Goal: Task Accomplishment & Management: Complete application form

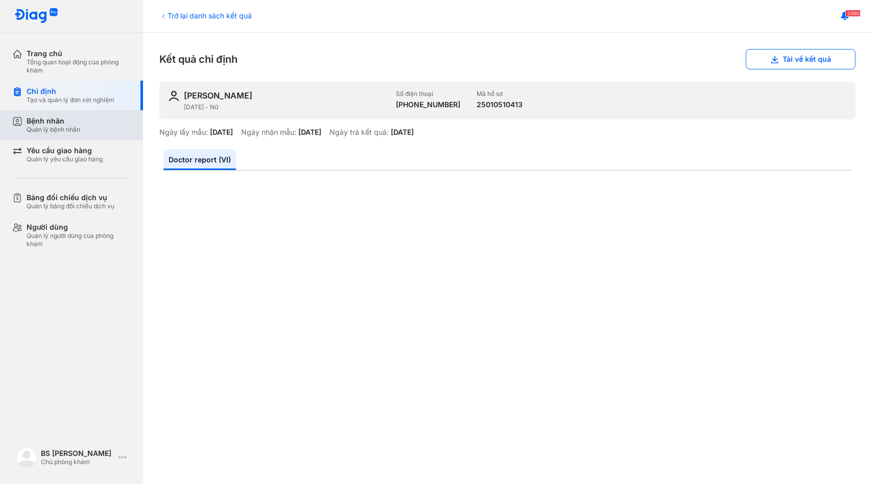
click at [96, 133] on div "Bệnh nhân Quản lý bệnh nhân" at bounding box center [79, 124] width 104 height 17
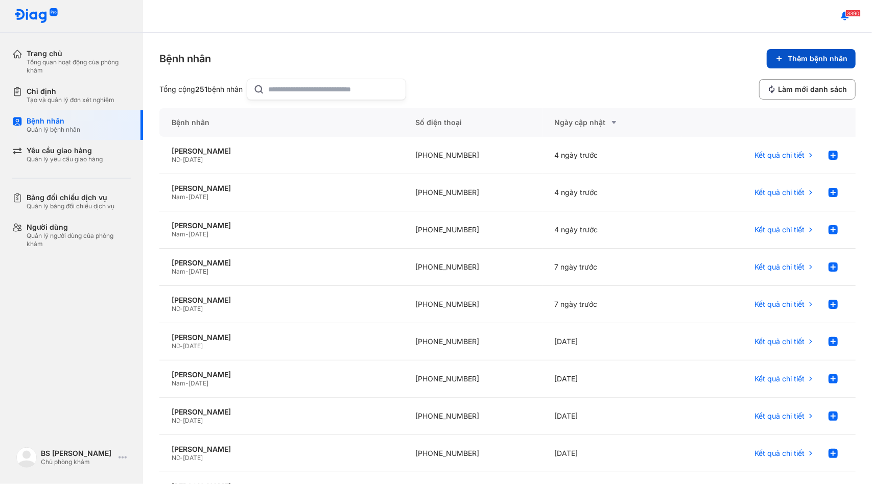
click at [800, 57] on span "Thêm bệnh nhân" at bounding box center [818, 58] width 60 height 9
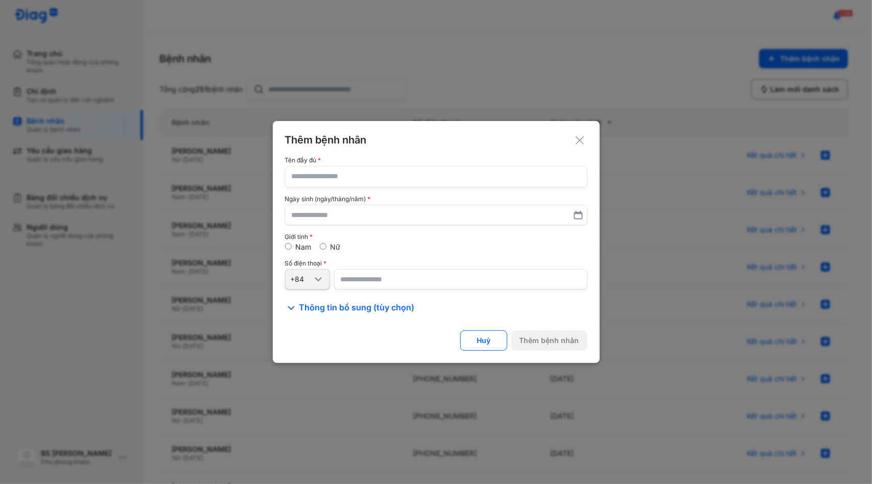
click at [385, 178] on input "text" at bounding box center [436, 177] width 289 height 20
type input "*"
type input "**********"
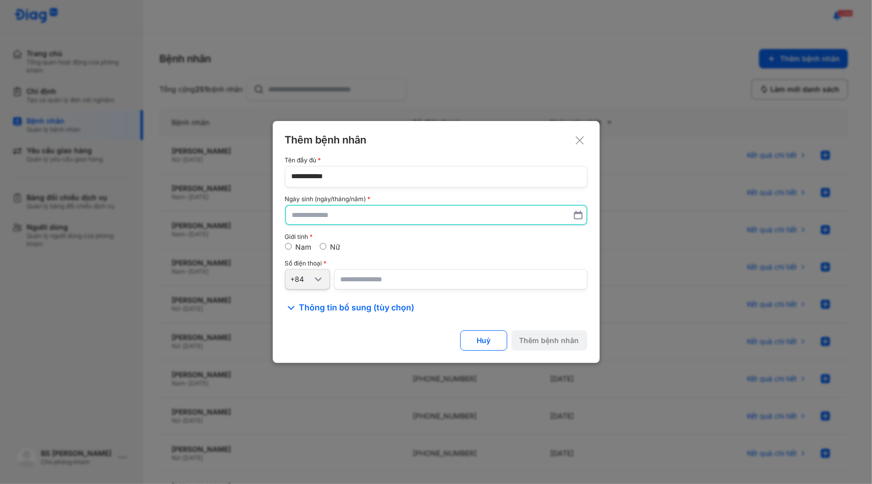
click at [298, 214] on input "text" at bounding box center [436, 215] width 288 height 18
type input "**********"
click at [346, 284] on input "number" at bounding box center [460, 279] width 253 height 20
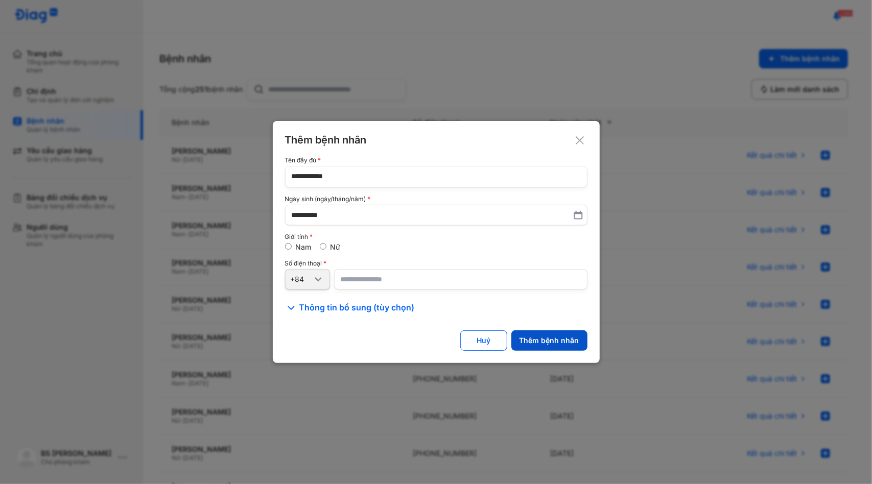
type input "**********"
click at [551, 343] on div "Thêm bệnh nhân" at bounding box center [550, 340] width 60 height 9
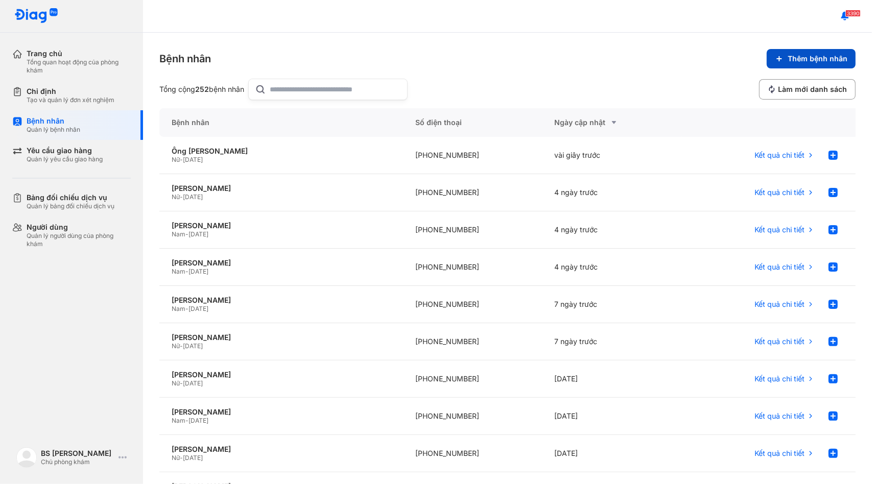
click at [808, 57] on span "Thêm bệnh nhân" at bounding box center [818, 58] width 60 height 9
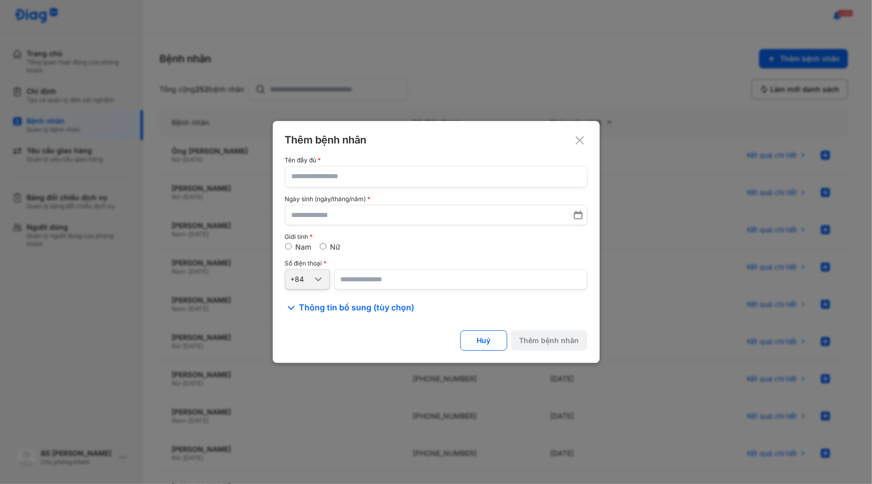
click at [583, 142] on icon at bounding box center [580, 140] width 10 height 10
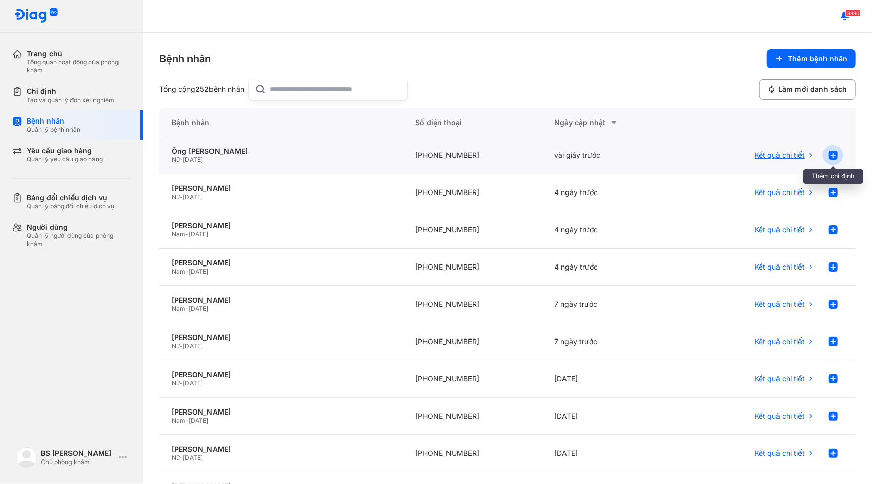
click at [829, 156] on use at bounding box center [833, 155] width 9 height 9
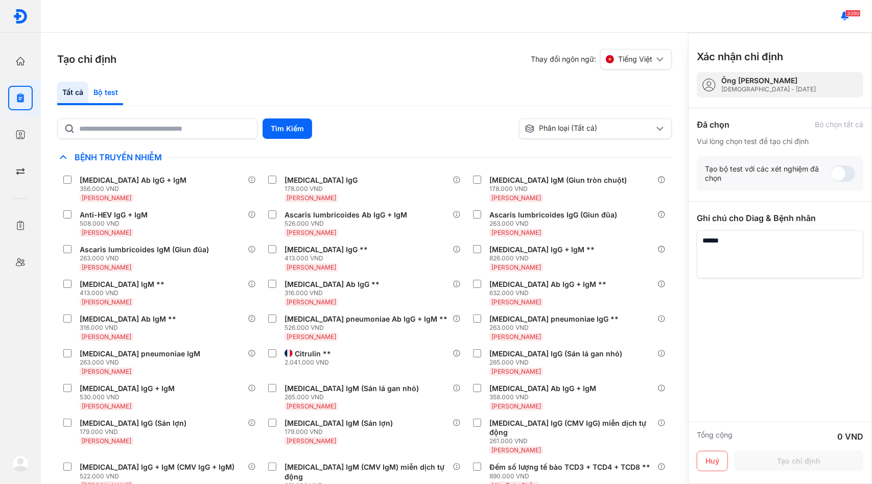
click at [108, 91] on div "Bộ test" at bounding box center [105, 94] width 35 height 24
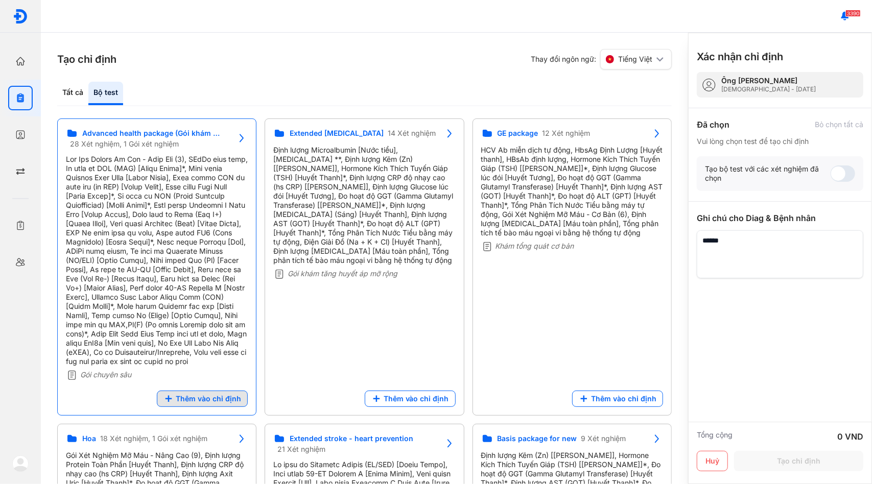
click at [226, 404] on span "Thêm vào chỉ định" at bounding box center [208, 398] width 65 height 9
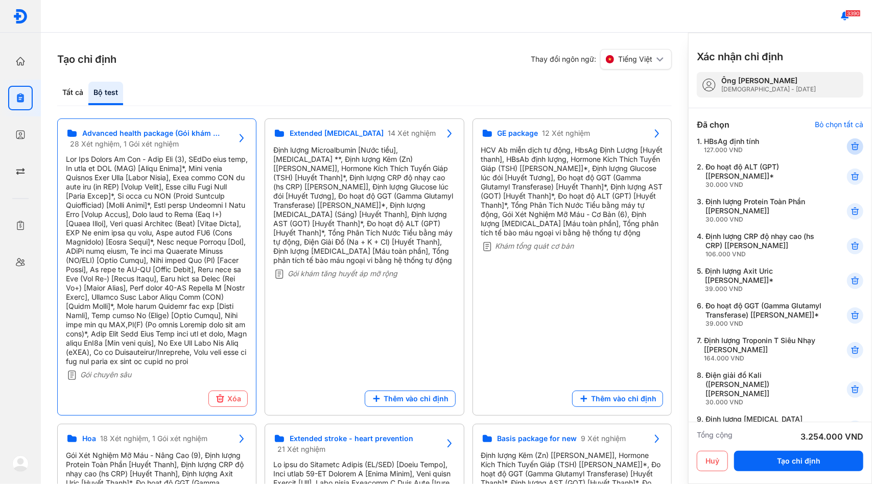
click at [852, 149] on div at bounding box center [855, 146] width 16 height 16
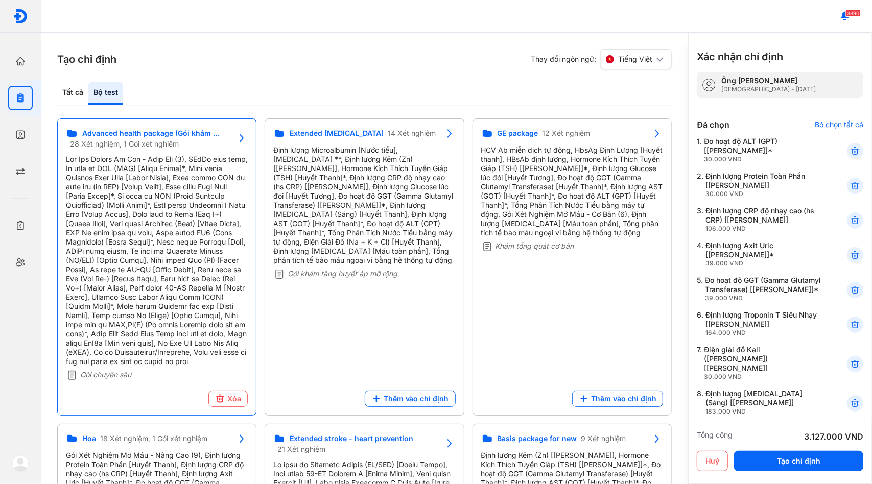
click at [852, 149] on div at bounding box center [855, 151] width 16 height 16
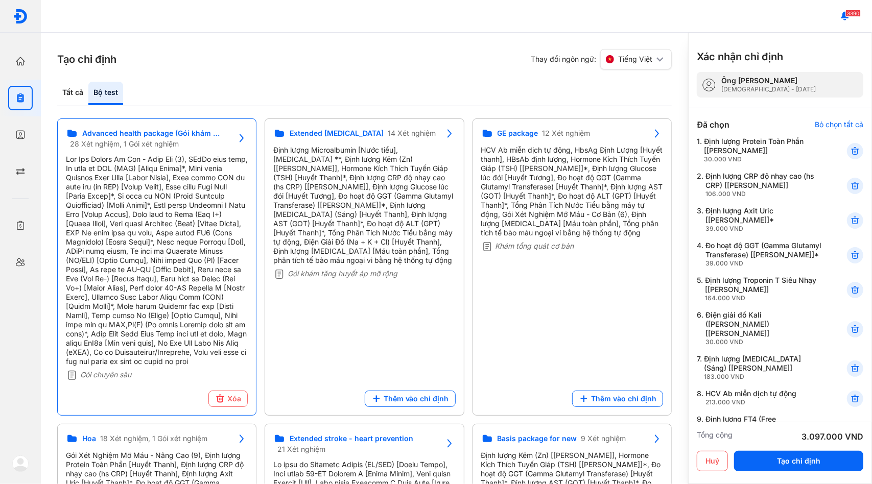
click at [782, 176] on div "Định lượng CRP độ nhạy cao (hs CRP) [[PERSON_NAME]] 106.000 VND" at bounding box center [764, 185] width 116 height 27
click at [852, 221] on use at bounding box center [855, 220] width 7 height 7
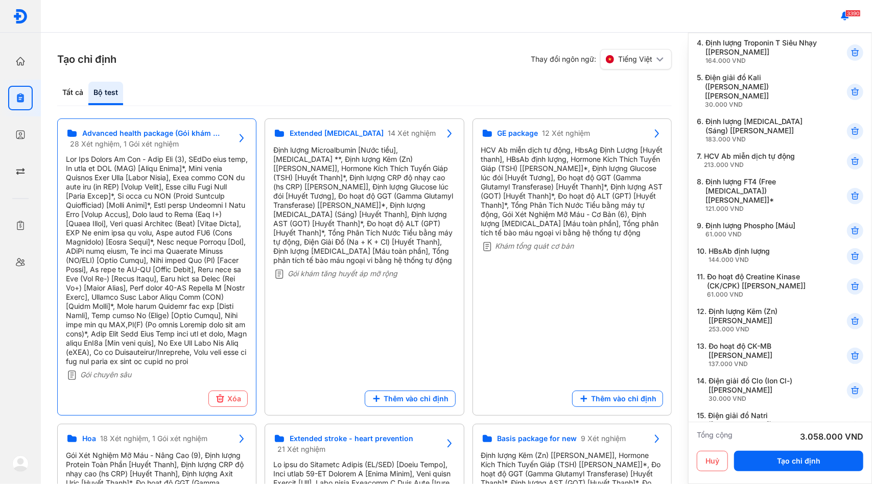
scroll to position [209, 0]
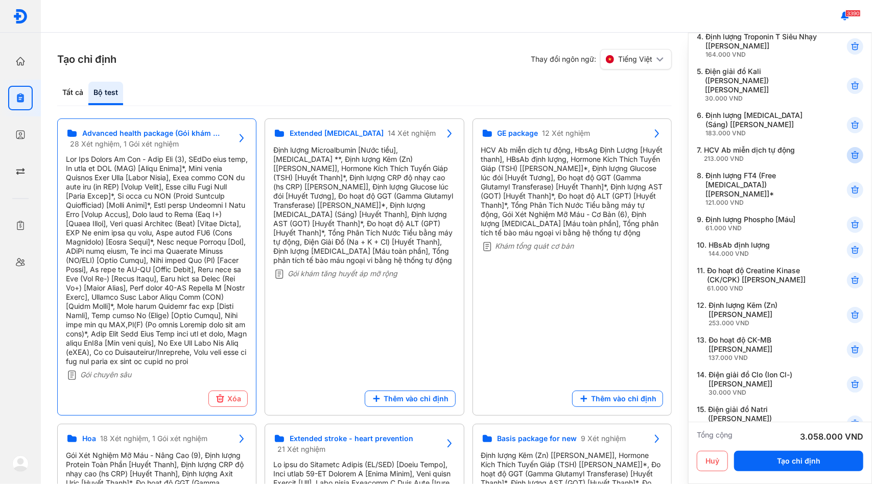
click at [850, 157] on icon at bounding box center [855, 155] width 10 height 10
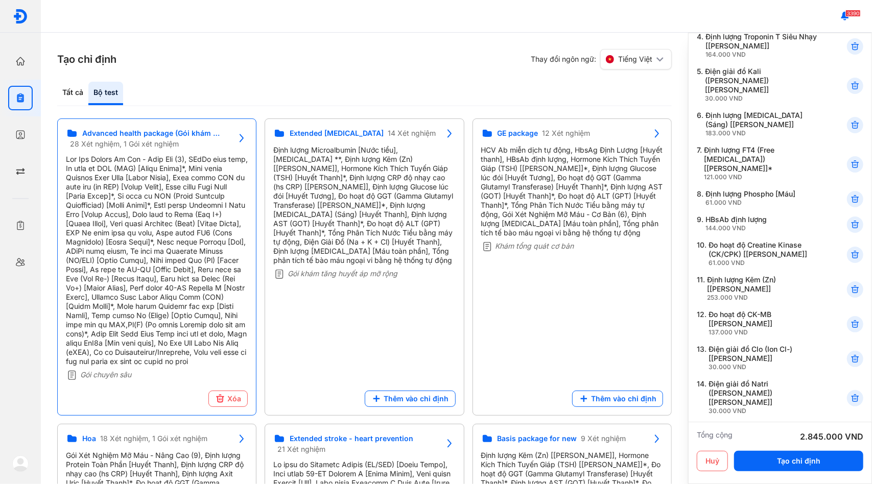
click at [852, 161] on use at bounding box center [855, 164] width 7 height 7
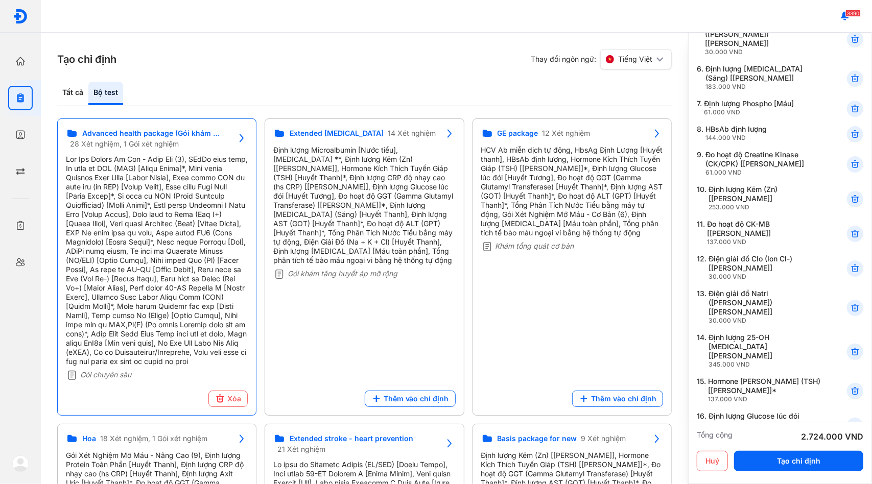
scroll to position [256, 0]
click at [850, 130] on icon at bounding box center [855, 134] width 10 height 10
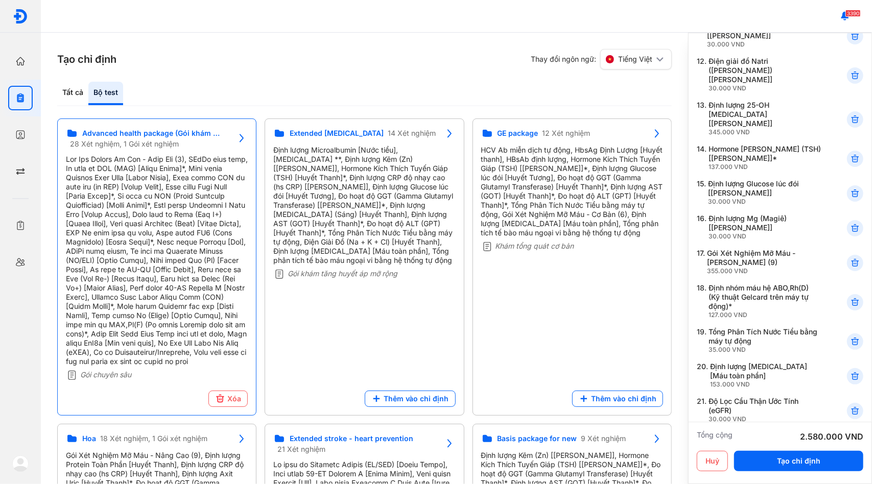
scroll to position [463, 0]
click at [850, 153] on icon at bounding box center [855, 158] width 10 height 10
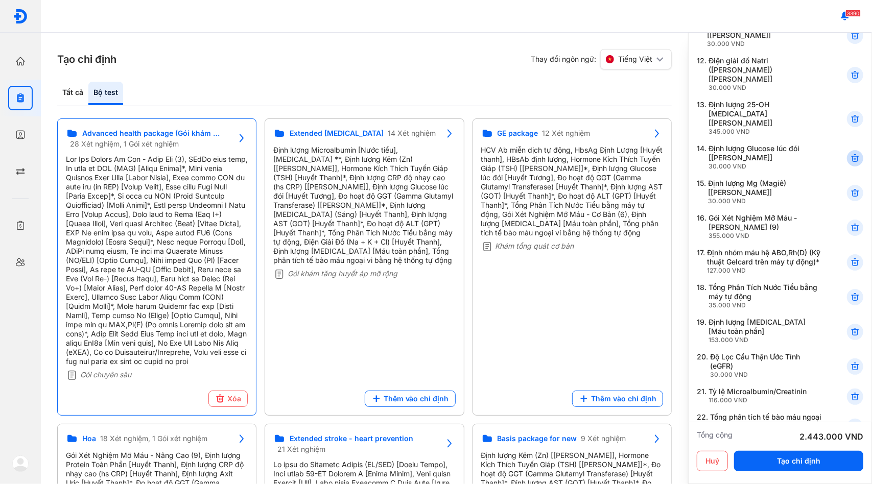
click at [852, 155] on use at bounding box center [855, 158] width 7 height 7
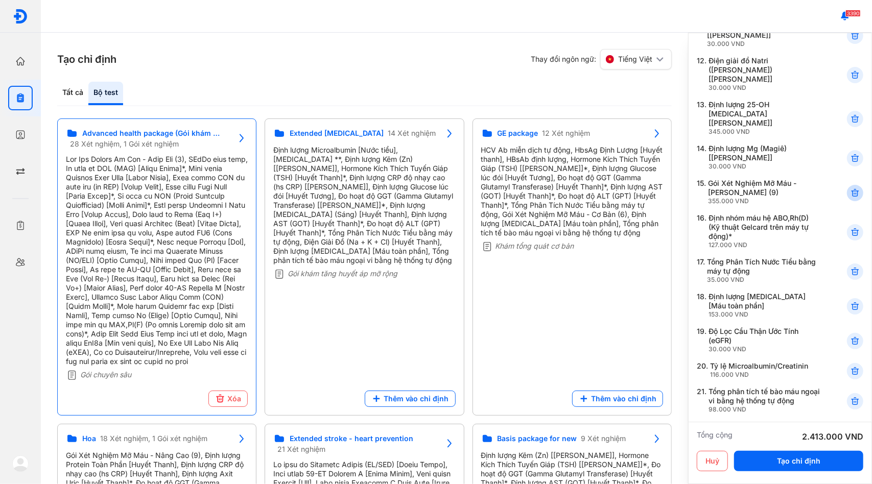
click at [850, 188] on icon at bounding box center [855, 193] width 10 height 10
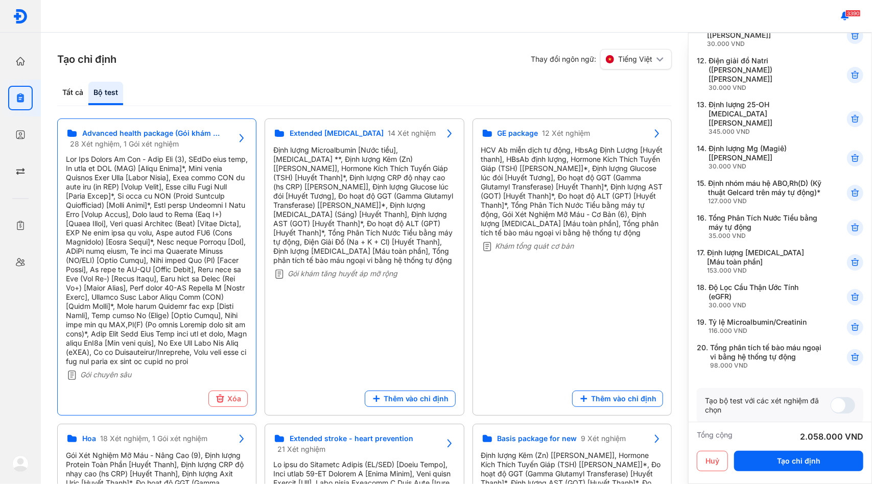
click at [850, 188] on icon at bounding box center [855, 193] width 10 height 10
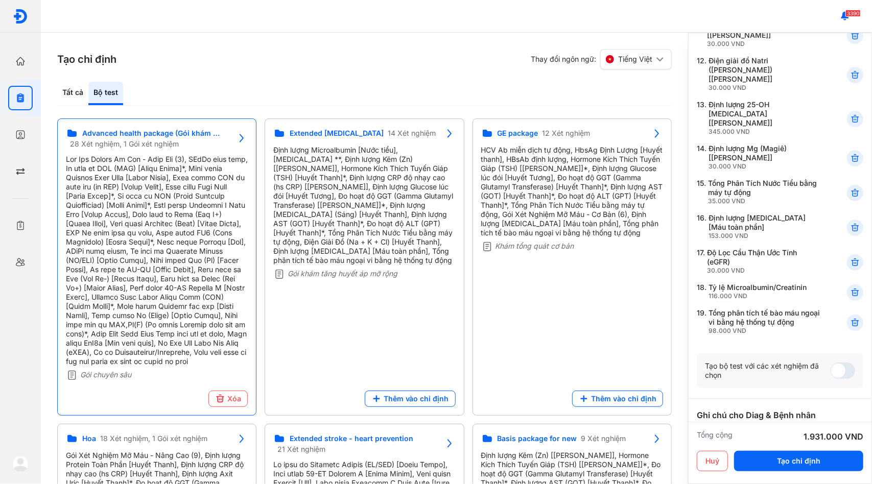
click at [850, 188] on icon at bounding box center [855, 193] width 10 height 10
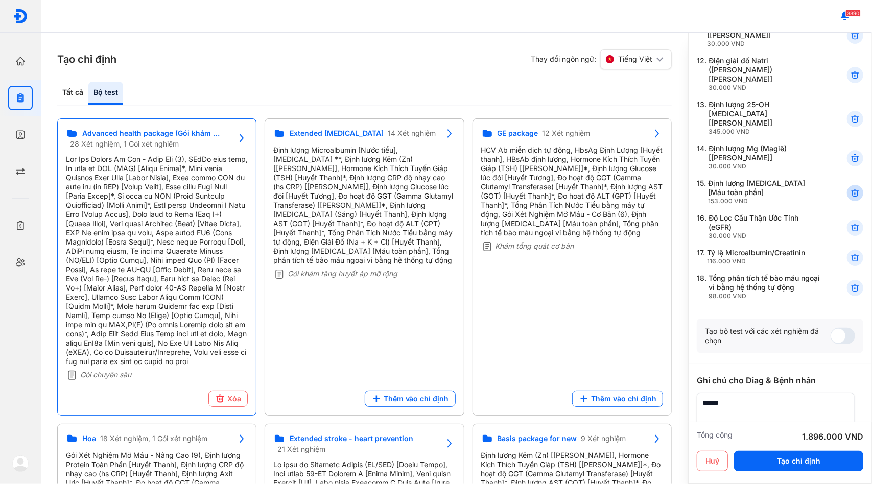
click at [852, 190] on use at bounding box center [855, 193] width 7 height 7
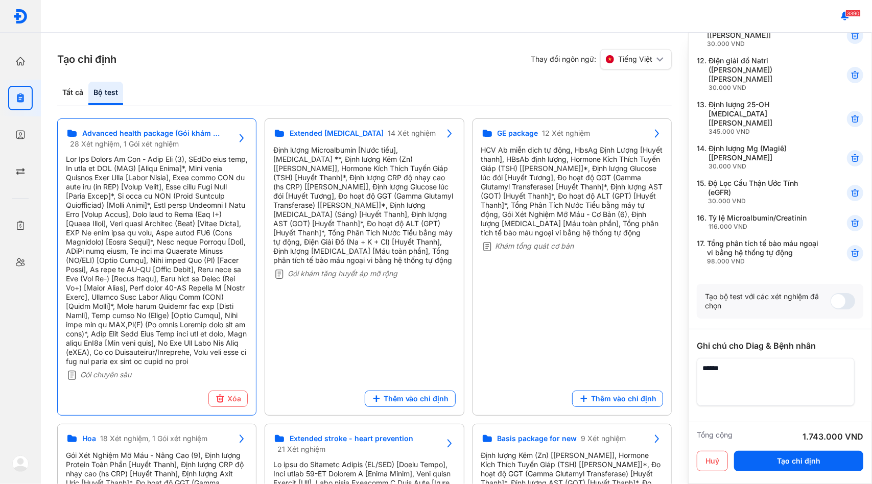
click at [852, 190] on use at bounding box center [855, 193] width 7 height 7
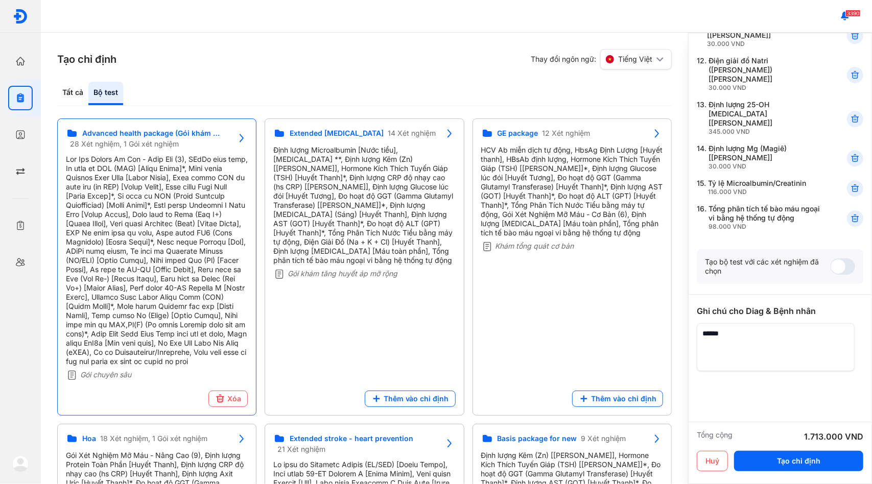
scroll to position [455, 0]
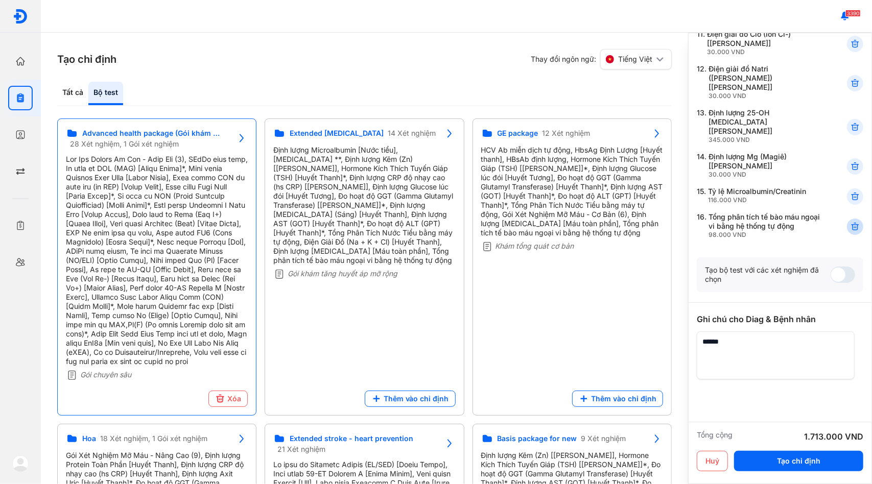
click at [852, 223] on use at bounding box center [855, 226] width 7 height 7
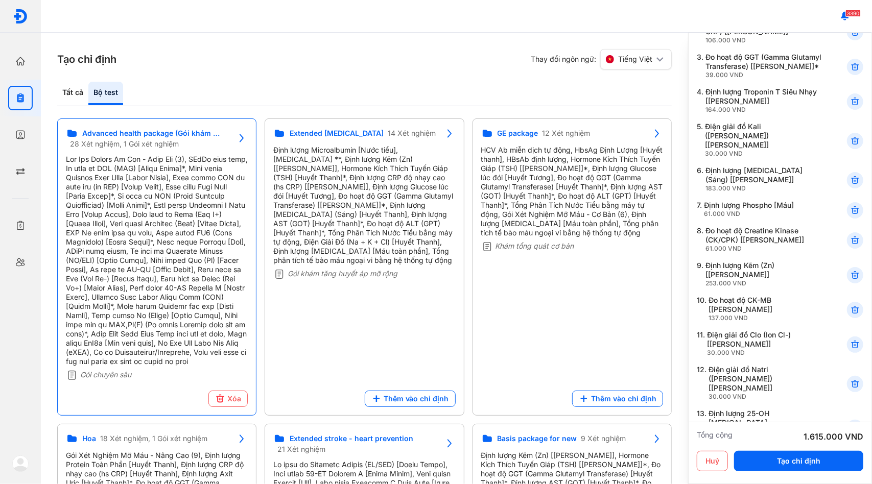
scroll to position [153, 0]
click at [782, 465] on button "Tạo chỉ định" at bounding box center [798, 461] width 129 height 20
